Goal: Check status: Check status

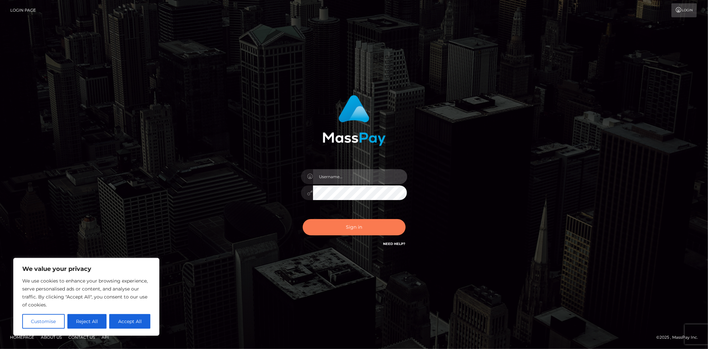
type input "jon.cm"
click at [351, 224] on button "Sign in" at bounding box center [354, 227] width 103 height 16
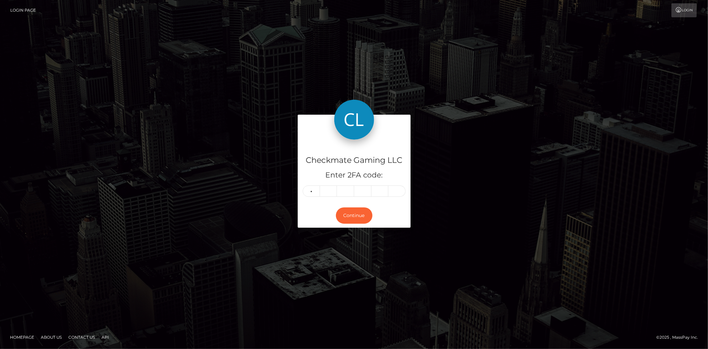
type input "7"
type input "0"
type input "1"
type input "7"
type input "8"
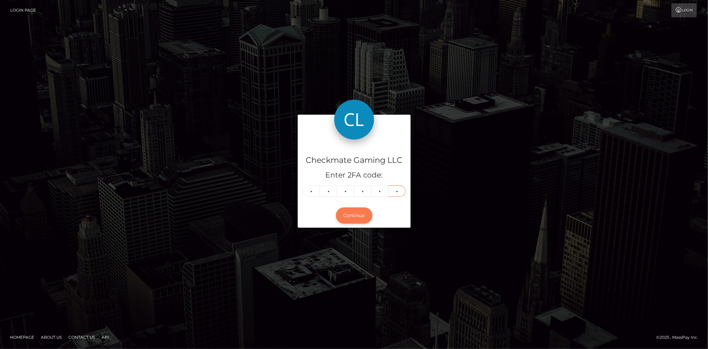
type input "1"
click at [359, 215] on button "Continue" at bounding box center [354, 215] width 37 height 16
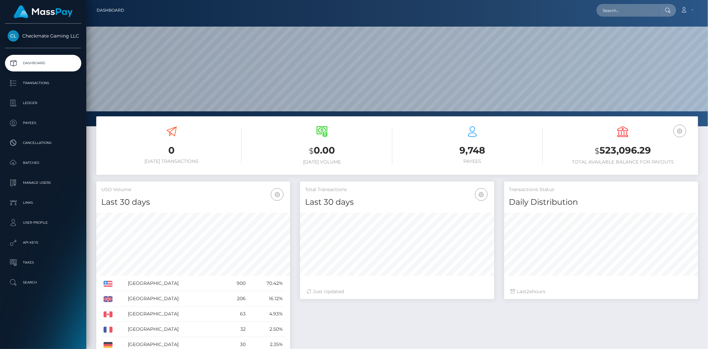
scroll to position [118, 194]
drag, startPoint x: 656, startPoint y: 149, endPoint x: 594, endPoint y: 151, distance: 61.8
click at [594, 151] on h3 "$ 523,096.29" at bounding box center [623, 151] width 140 height 14
copy h3 "$ 523,096.29"
click at [602, 153] on h3 "$ 523,096.29" at bounding box center [623, 151] width 140 height 14
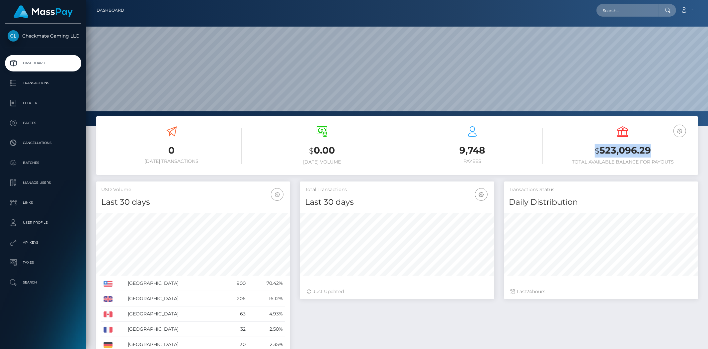
click at [602, 153] on h3 "$ 523,096.29" at bounding box center [623, 151] width 140 height 14
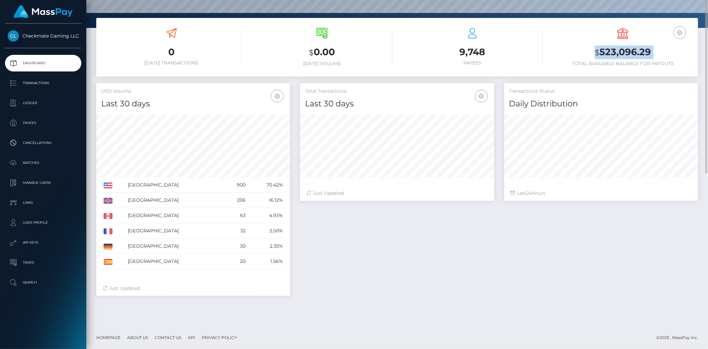
scroll to position [0, 0]
